Goal: Task Accomplishment & Management: Manage account settings

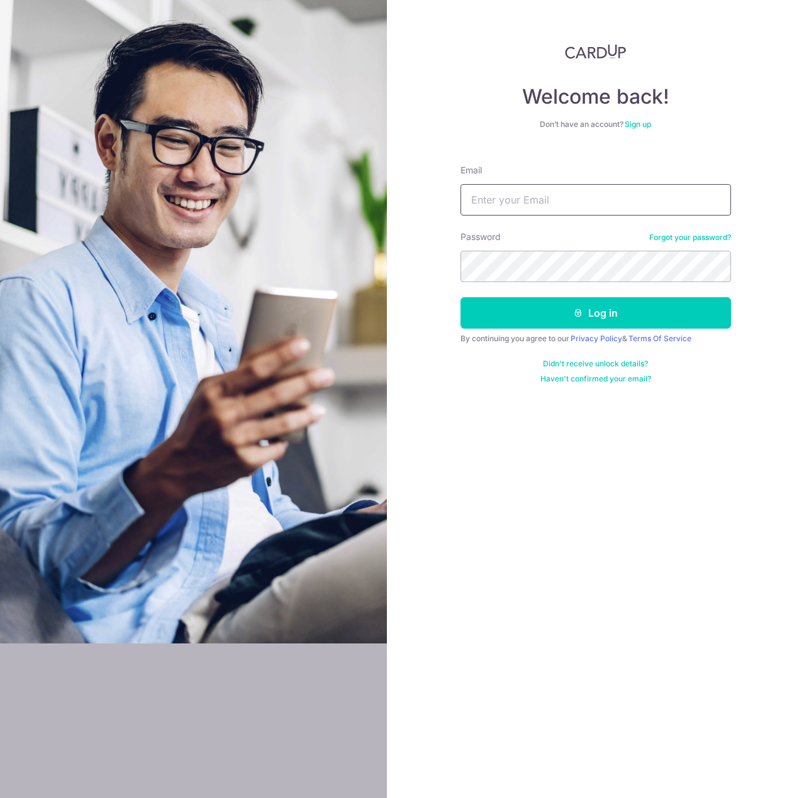
click at [553, 203] on input "Email" at bounding box center [595, 199] width 270 height 31
type input "[EMAIL_ADDRESS][DOMAIN_NAME]"
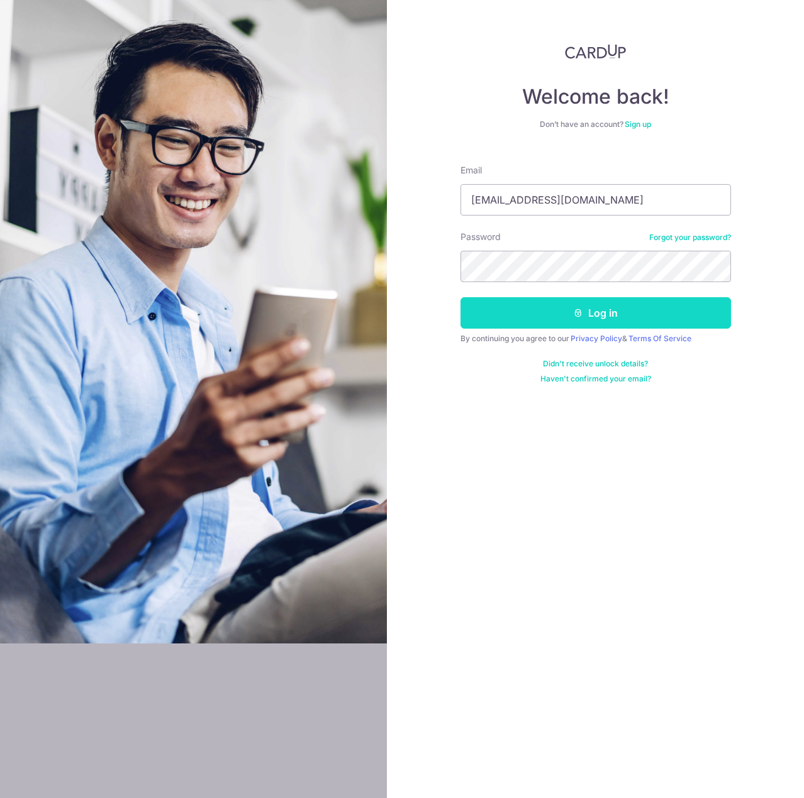
click at [556, 301] on button "Log in" at bounding box center [595, 312] width 270 height 31
